Goal: Contribute content

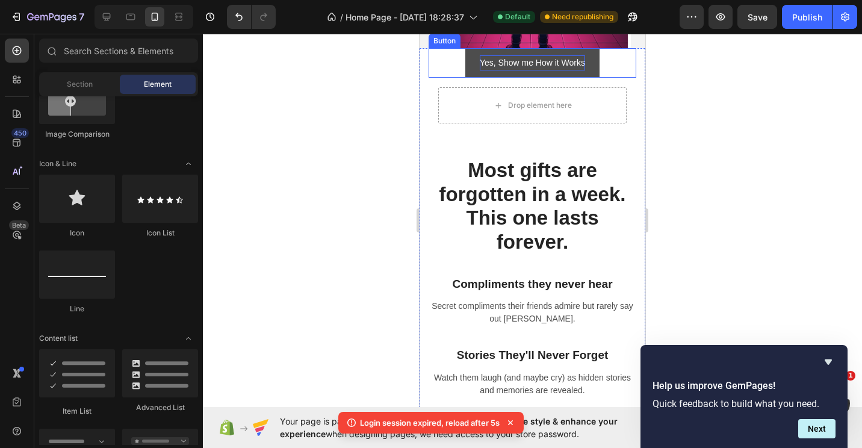
scroll to position [361, 0]
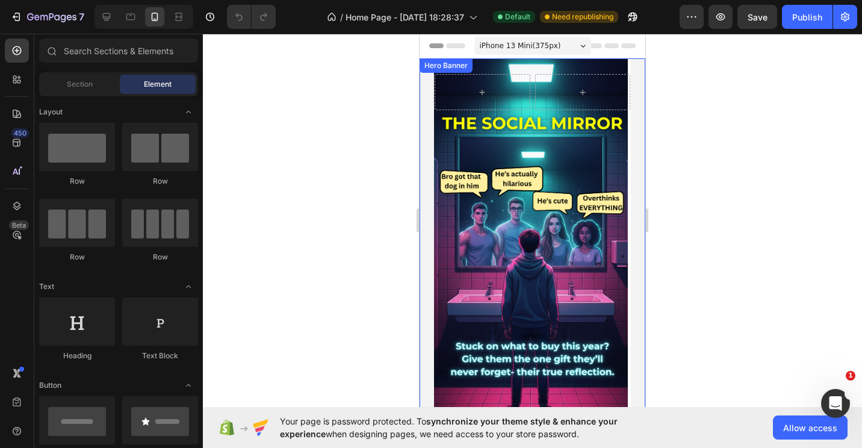
scroll to position [60, 0]
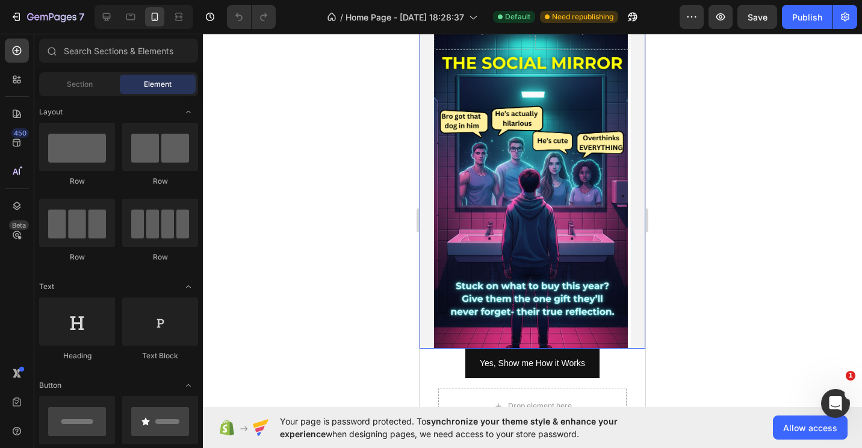
click at [466, 175] on div "Row Heading Text Block Row Row" at bounding box center [533, 173] width 226 height 350
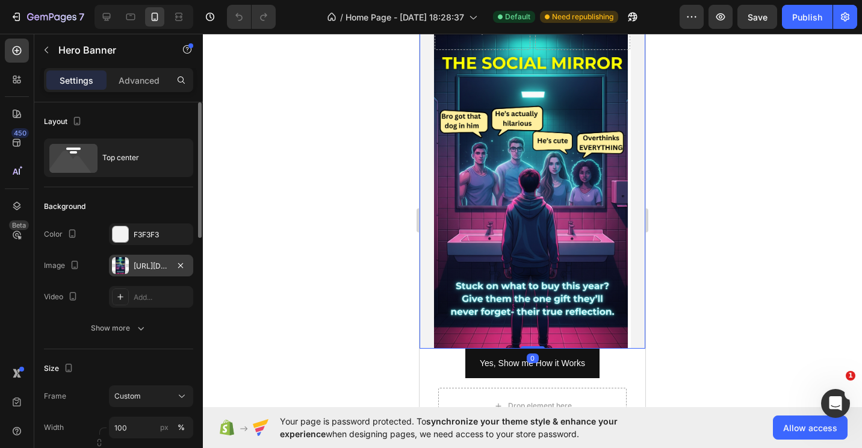
click at [158, 265] on div "[URL][DOMAIN_NAME]" at bounding box center [151, 266] width 35 height 11
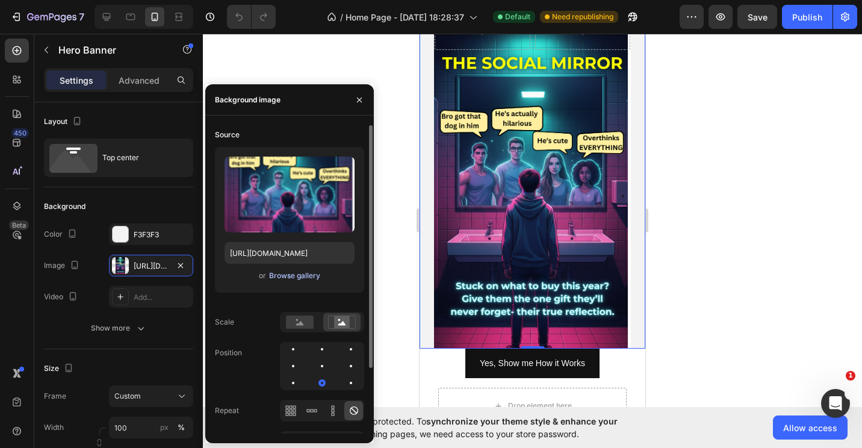
click at [289, 274] on div "Browse gallery" at bounding box center [294, 275] width 51 height 11
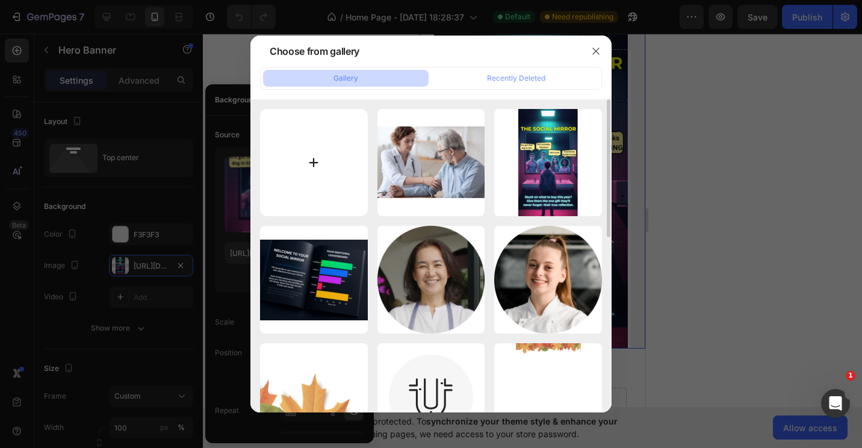
click at [303, 158] on input "file" at bounding box center [314, 163] width 108 height 108
type input "C:\fakepath\The Social Mirror HOMEPAGE (1).png"
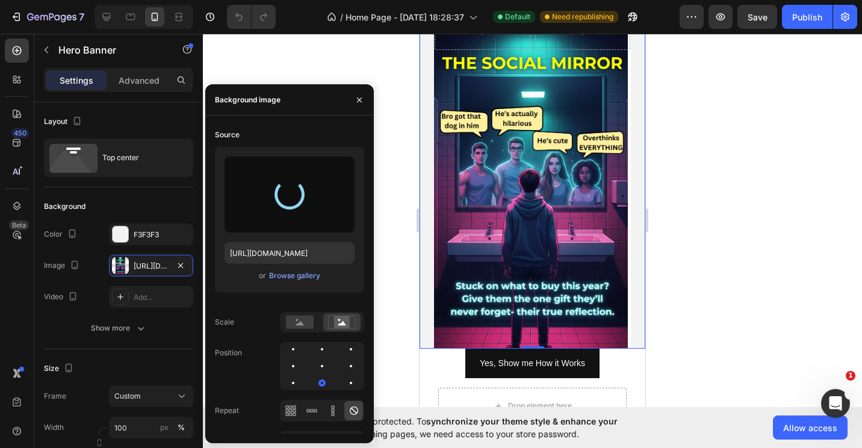
type input "[URL][DOMAIN_NAME]"
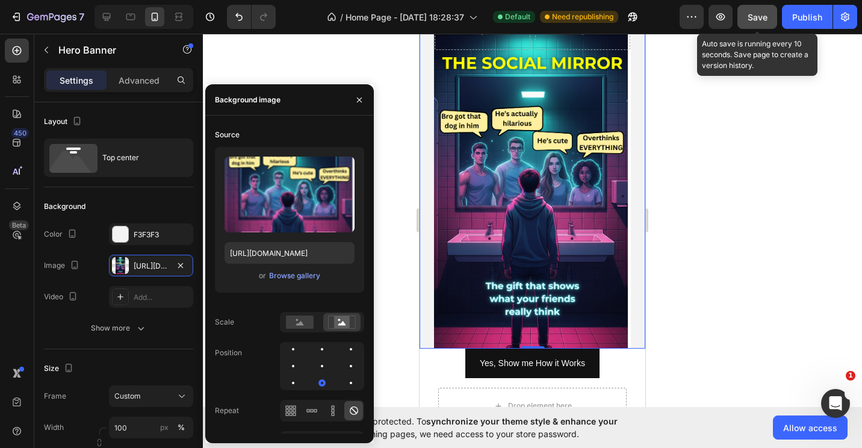
click at [749, 16] on span "Save" at bounding box center [758, 17] width 20 height 10
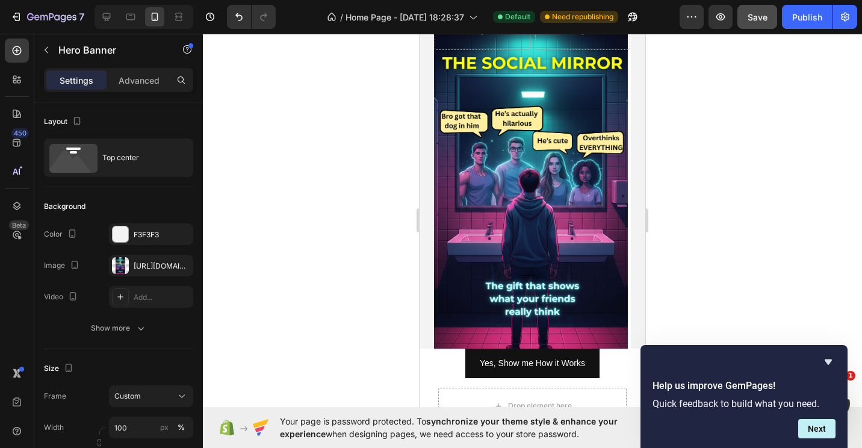
click at [811, 289] on div at bounding box center [532, 241] width 659 height 414
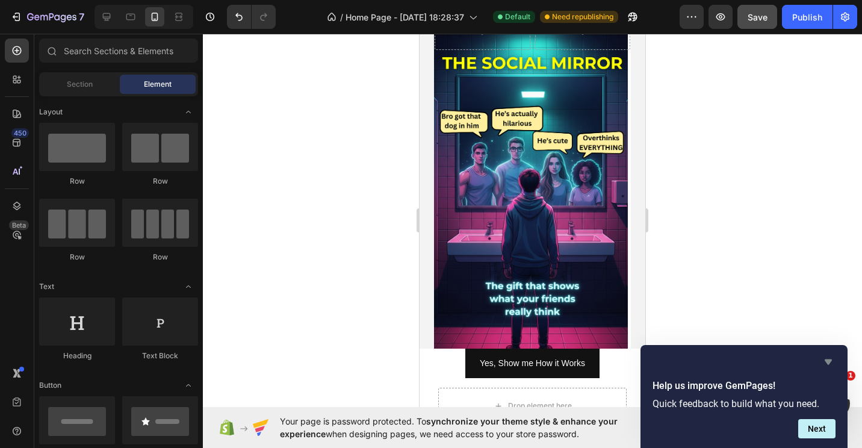
click at [824, 363] on icon "Hide survey" at bounding box center [828, 362] width 14 height 14
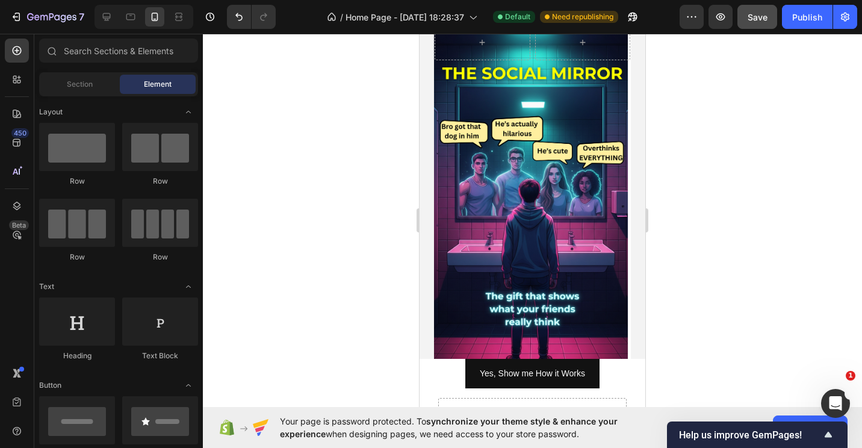
scroll to position [0, 0]
